Goal: Information Seeking & Learning: Learn about a topic

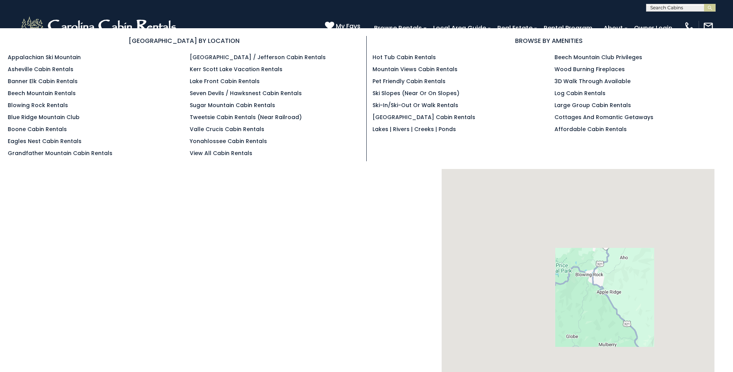
click at [386, 29] on section "BROWSE BY LOCATION Appalachian Ski Mountain Asheville Cabin Rentals Banner Elk …" at bounding box center [366, 98] width 733 height 141
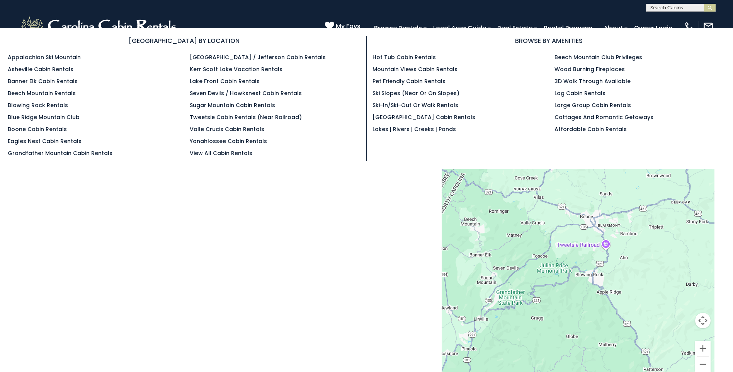
select select
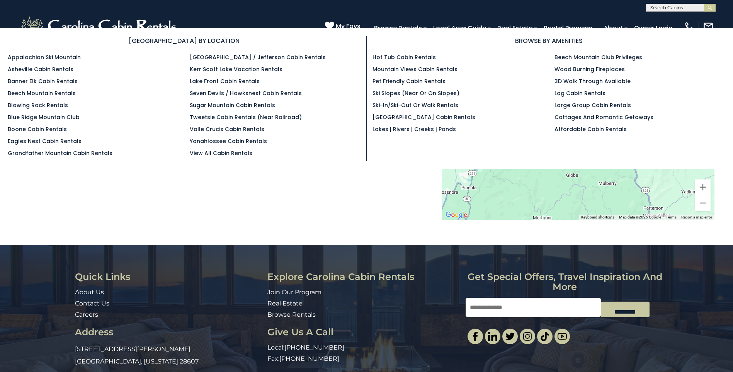
scroll to position [195, 0]
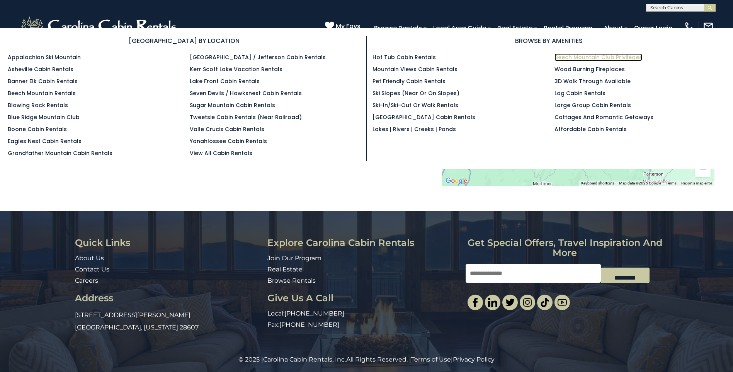
click at [573, 58] on link "Beech Mountain Club Privileges" at bounding box center [598, 57] width 88 height 8
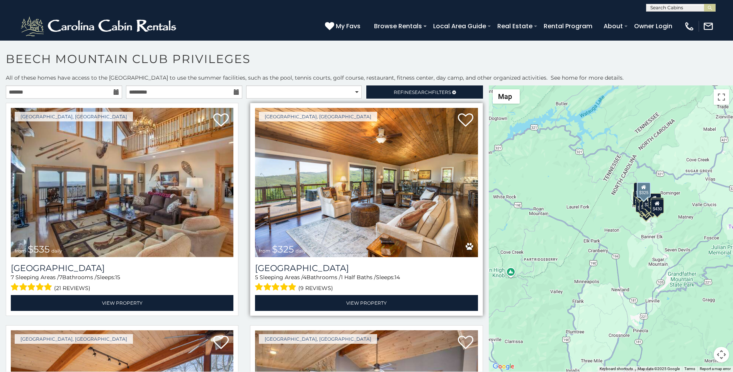
scroll to position [16, 0]
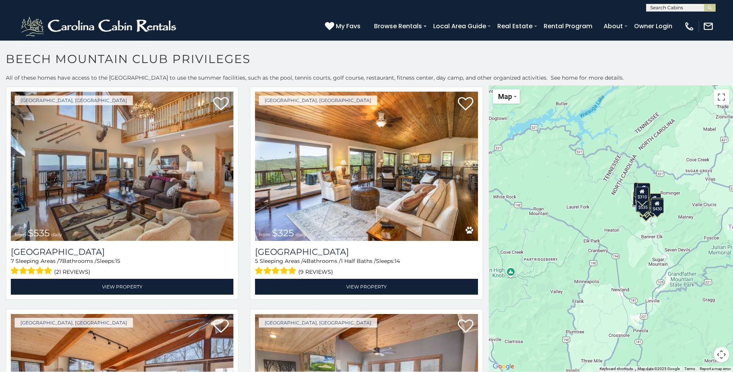
click at [12, 371] on div "**********" at bounding box center [366, 225] width 733 height 302
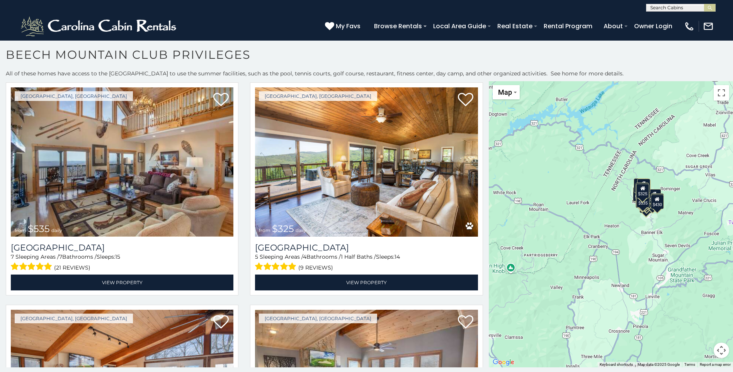
click at [268, 73] on p "All of these homes have access to the [GEOGRAPHIC_DATA] to use the summer facil…" at bounding box center [366, 74] width 733 height 8
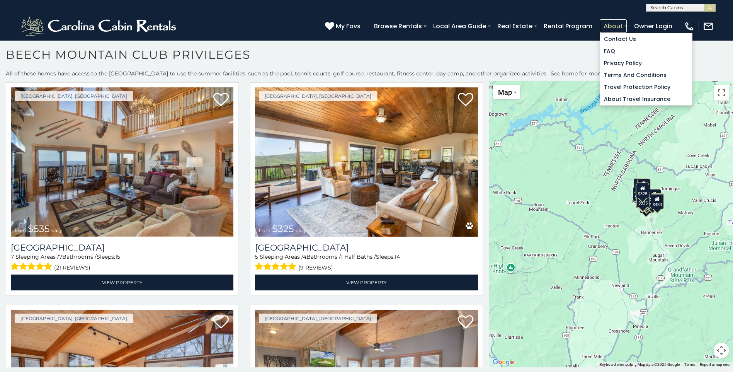
click at [604, 22] on link "About" at bounding box center [612, 26] width 27 height 14
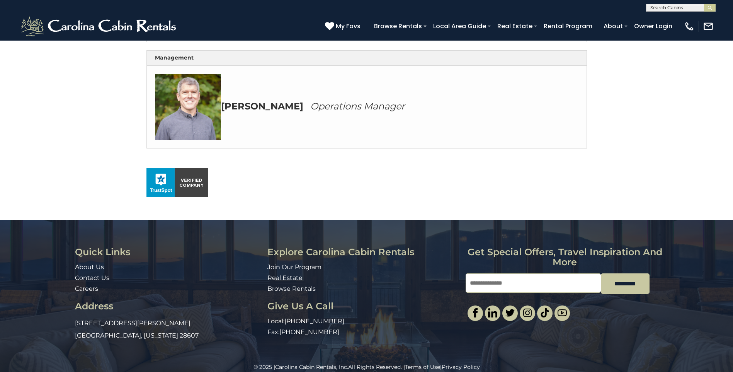
scroll to position [472, 0]
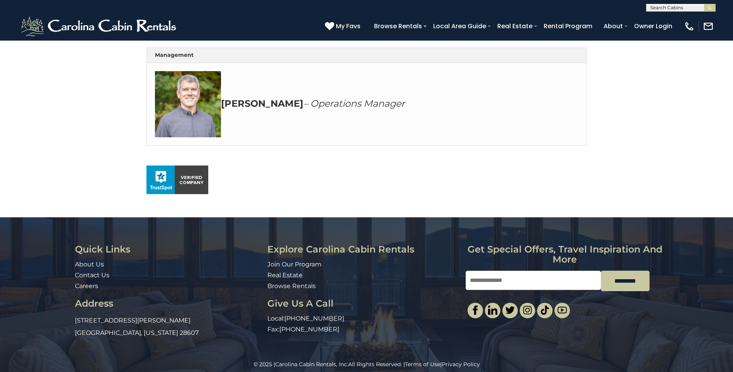
click at [525, 371] on div "© 2025 | Carolina Cabin Rentals, Inc. All Rights Reserved. | Terms of Use | Pri…" at bounding box center [366, 369] width 733 height 19
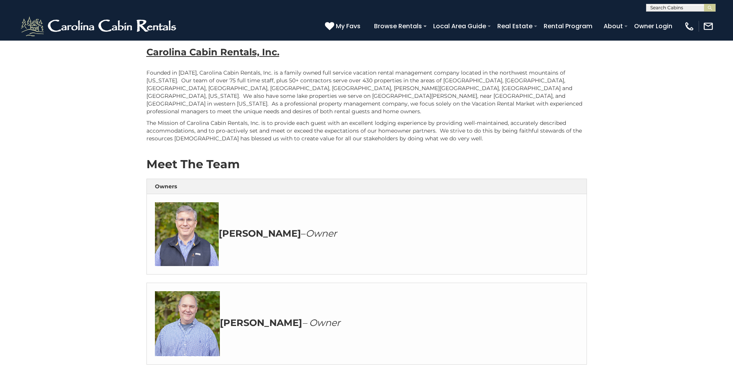
click at [515, 266] on div "John – Owner" at bounding box center [367, 234] width 440 height 80
